Goal: Information Seeking & Learning: Learn about a topic

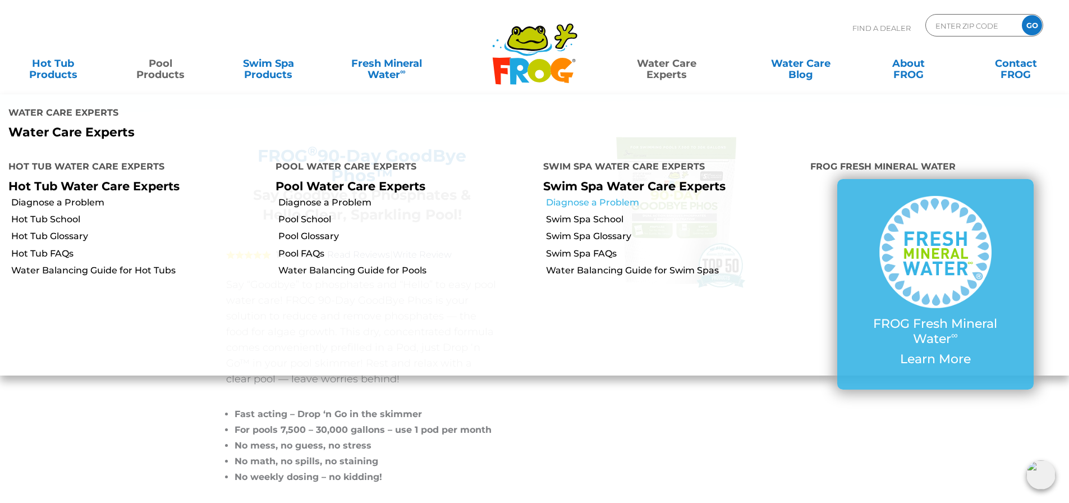
click at [628, 196] on link "Diagnose a Problem" at bounding box center [674, 202] width 256 height 12
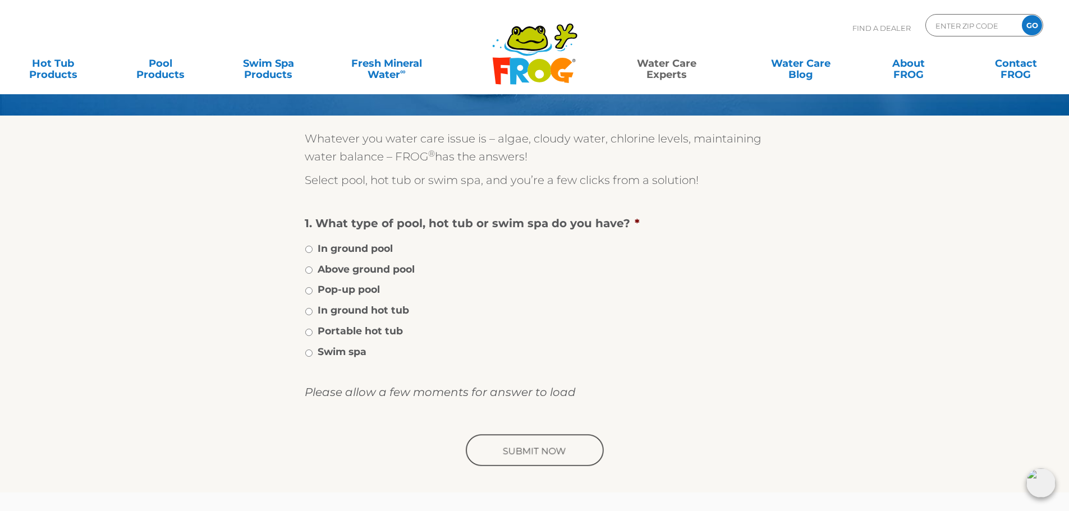
scroll to position [56, 0]
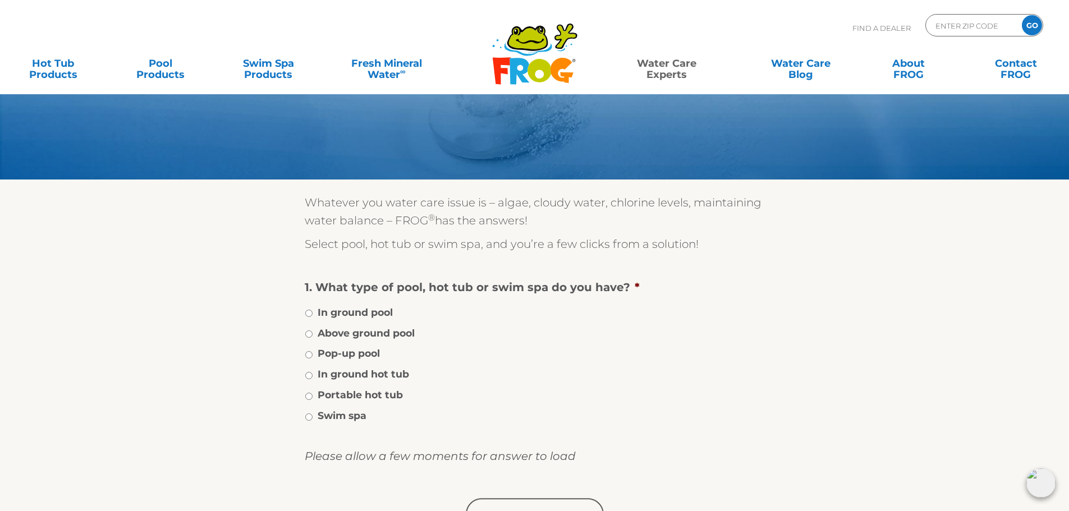
drag, startPoint x: 347, startPoint y: 329, endPoint x: 347, endPoint y: 321, distance: 8.4
click at [347, 329] on label "Above ground pool" at bounding box center [365, 333] width 97 height 15
click at [378, 307] on label "In ground pool" at bounding box center [354, 312] width 75 height 15
click at [312, 310] on input "In ground pool" at bounding box center [308, 313] width 7 height 7
radio input "true"
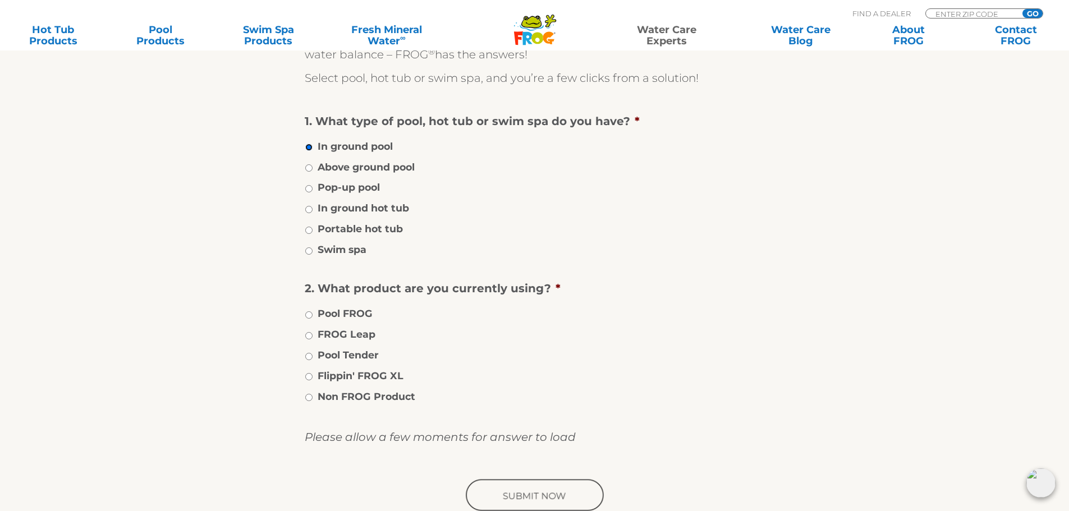
scroll to position [224, 0]
click at [410, 393] on label "Non FROG Product" at bounding box center [366, 394] width 98 height 15
click at [312, 393] on input "Non FROG Product" at bounding box center [308, 395] width 7 height 7
radio input "true"
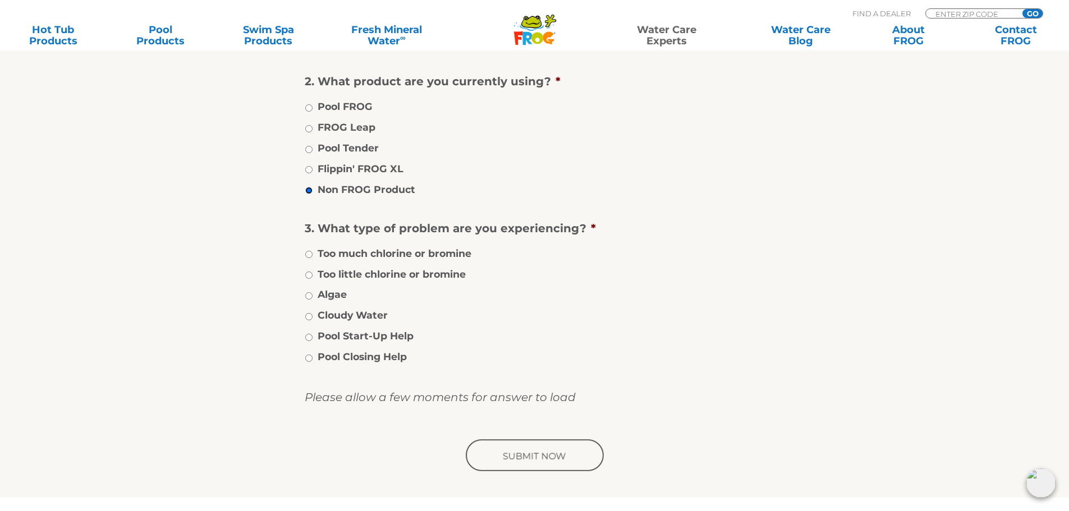
scroll to position [449, 0]
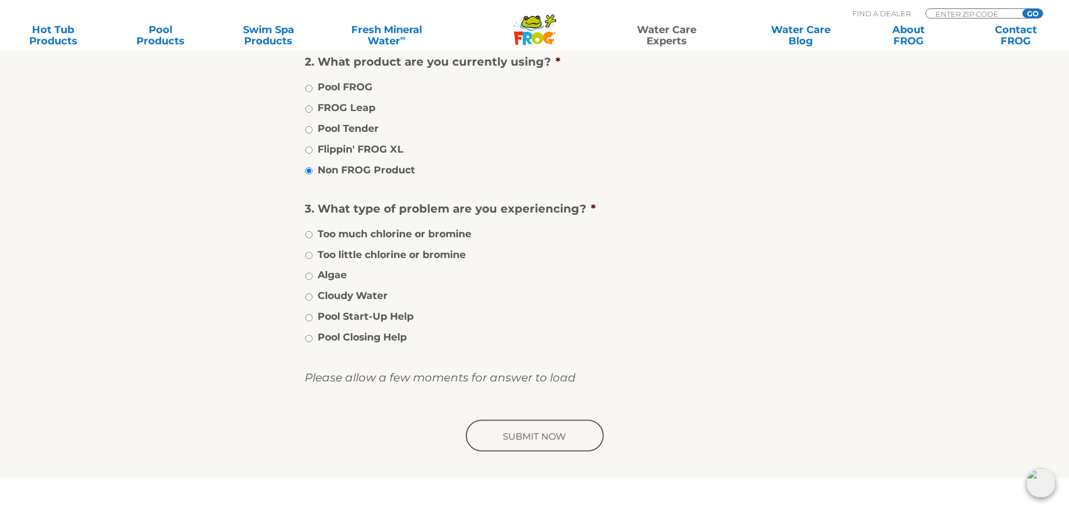
click at [357, 295] on label "Cloudy Water" at bounding box center [352, 295] width 70 height 15
click at [312, 295] on input "Cloudy Water" at bounding box center [308, 296] width 7 height 7
radio input "true"
click at [541, 432] on input "image" at bounding box center [534, 436] width 142 height 36
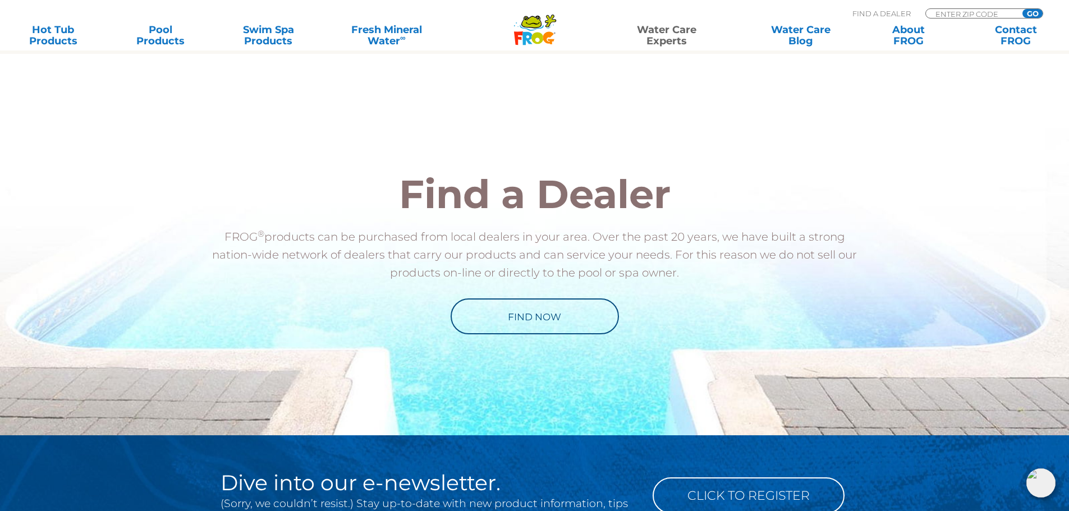
scroll to position [897, 0]
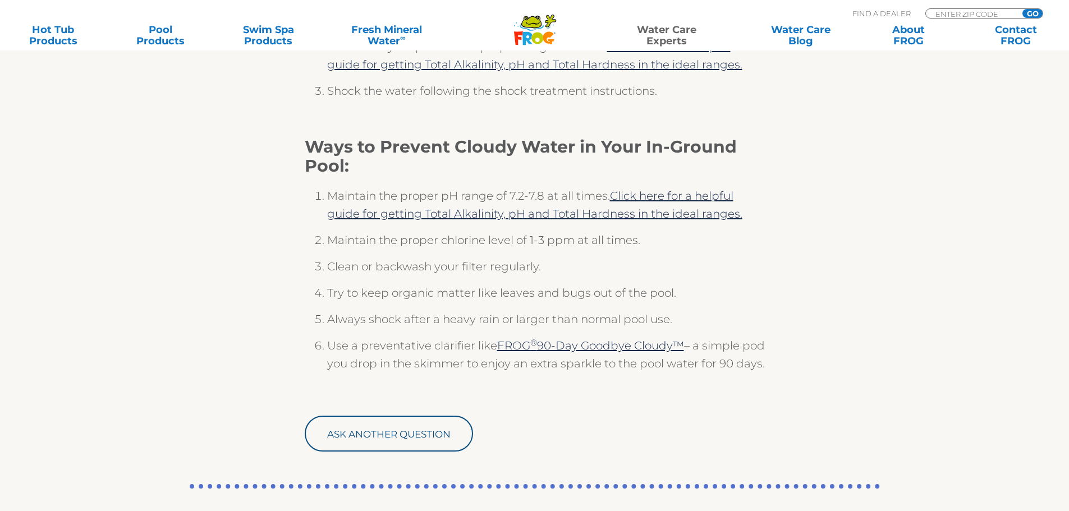
scroll to position [337, 0]
